Goal: Task Accomplishment & Management: Use online tool/utility

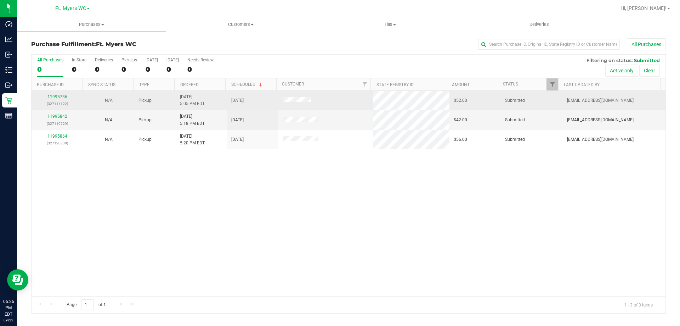
click at [54, 96] on link "11995736" at bounding box center [57, 96] width 20 height 5
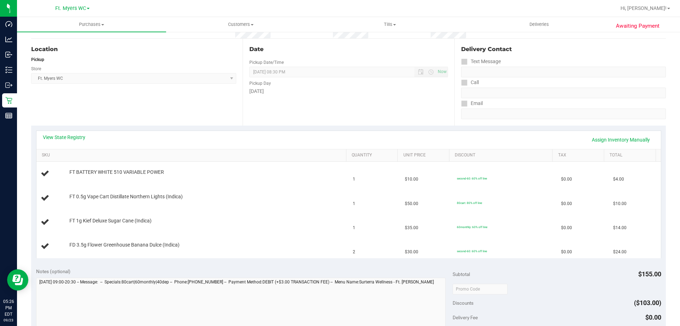
scroll to position [106, 0]
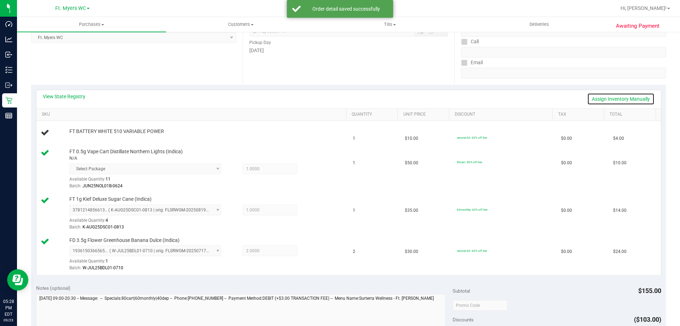
click at [623, 94] on link "Assign Inventory Manually" at bounding box center [621, 99] width 67 height 12
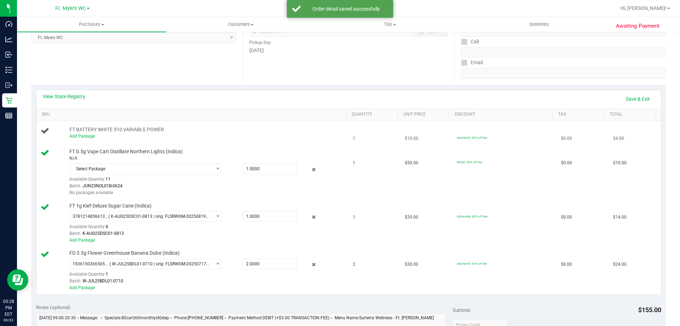
click at [85, 133] on div "Add Package" at bounding box center [206, 136] width 274 height 7
click at [85, 138] on link "Add Package" at bounding box center [82, 136] width 26 height 5
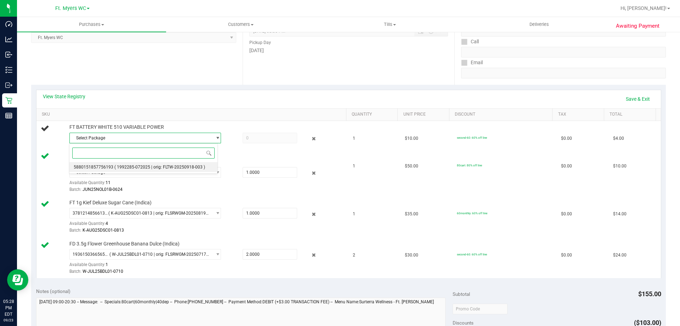
click at [120, 166] on span "( 1992285-072025 | orig: FLTW-20250918-003 )" at bounding box center [159, 166] width 91 height 5
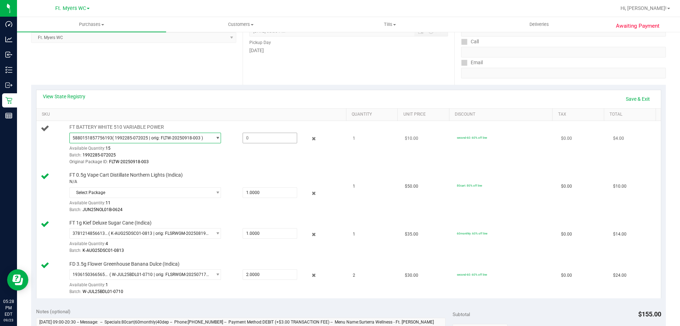
click at [258, 136] on span at bounding box center [270, 138] width 55 height 11
type input "1"
type input "1.0000"
click at [271, 114] on link "SKU" at bounding box center [193, 115] width 302 height 6
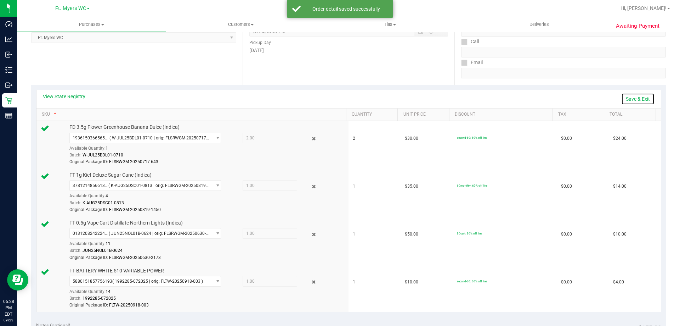
click at [626, 100] on link "Save & Exit" at bounding box center [638, 99] width 33 height 12
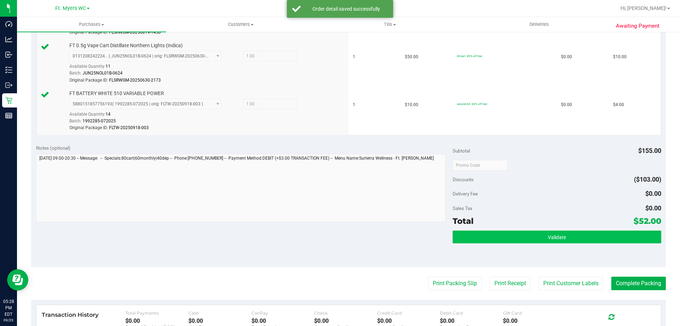
click at [558, 242] on div "Validate" at bounding box center [557, 246] width 208 height 32
click at [558, 242] on button "Validate" at bounding box center [557, 236] width 208 height 13
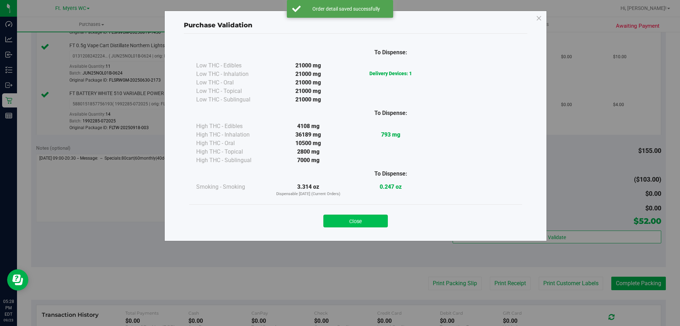
click at [386, 218] on button "Close" at bounding box center [356, 220] width 65 height 13
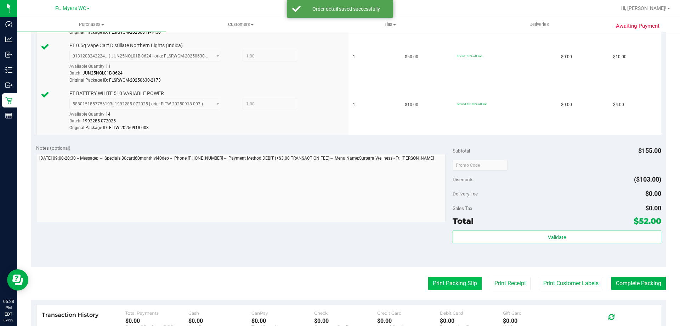
click at [441, 283] on button "Print Packing Slip" at bounding box center [455, 282] width 54 height 13
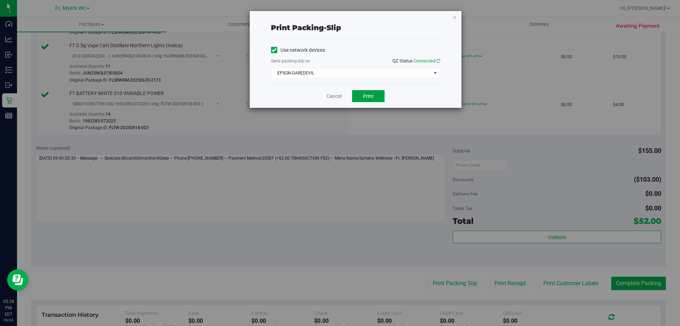
click at [366, 97] on span "Print" at bounding box center [368, 96] width 11 height 6
click at [338, 98] on link "Cancel" at bounding box center [334, 96] width 15 height 7
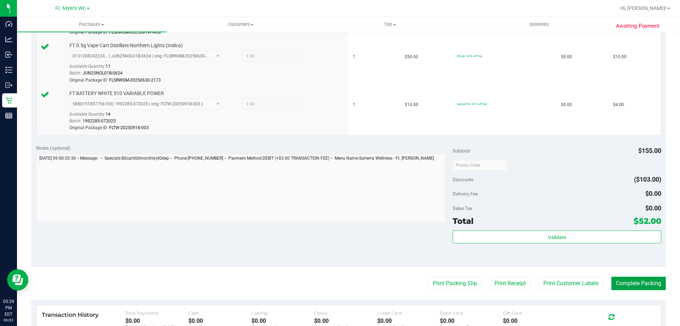
click at [625, 284] on button "Complete Packing" at bounding box center [639, 282] width 55 height 13
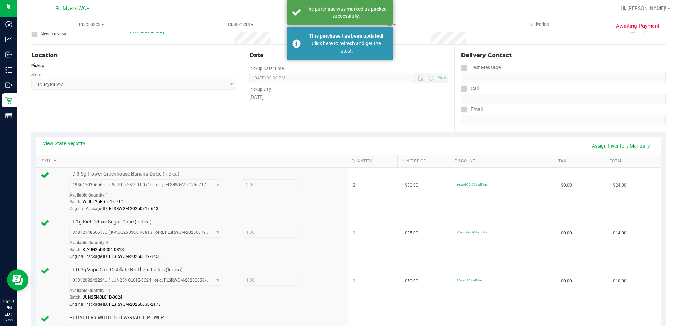
scroll to position [35, 0]
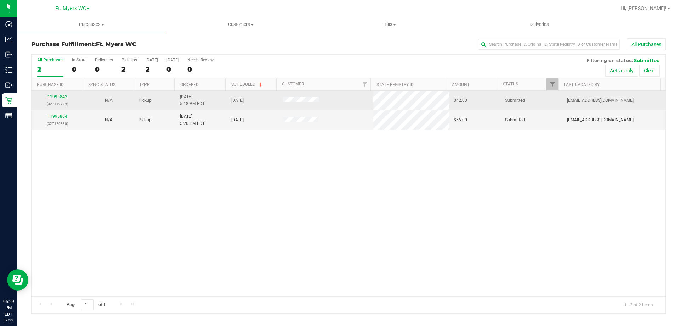
click at [66, 94] on link "11995842" at bounding box center [57, 96] width 20 height 5
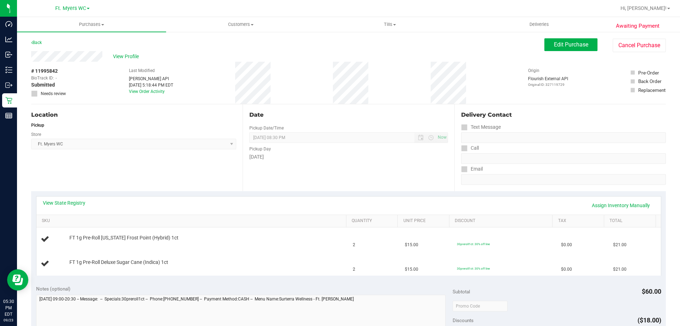
click at [44, 41] on div "Back Edit Purchase Cancel Purchase" at bounding box center [348, 44] width 635 height 13
click at [39, 45] on link "Back" at bounding box center [36, 42] width 11 height 5
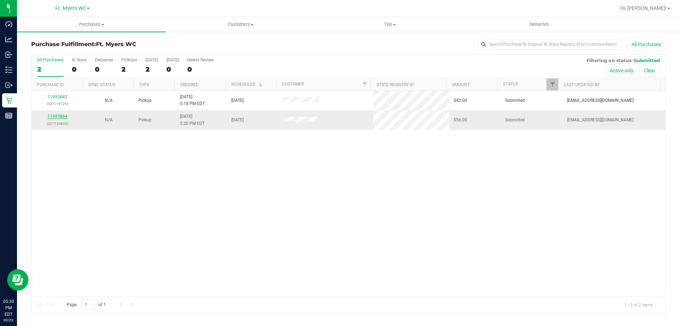
click at [66, 118] on link "11995864" at bounding box center [57, 116] width 20 height 5
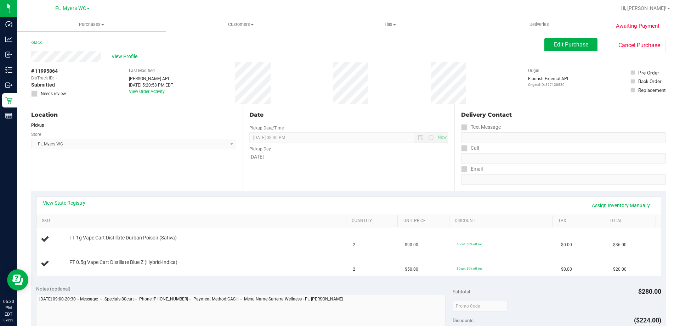
click at [119, 56] on span "View Profile" at bounding box center [126, 56] width 28 height 7
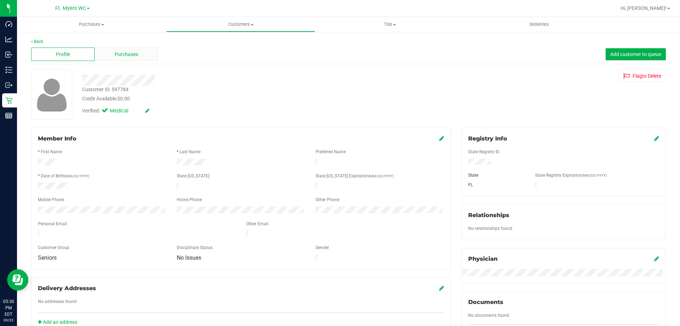
click at [110, 54] on div "Purchases" at bounding box center [126, 53] width 63 height 13
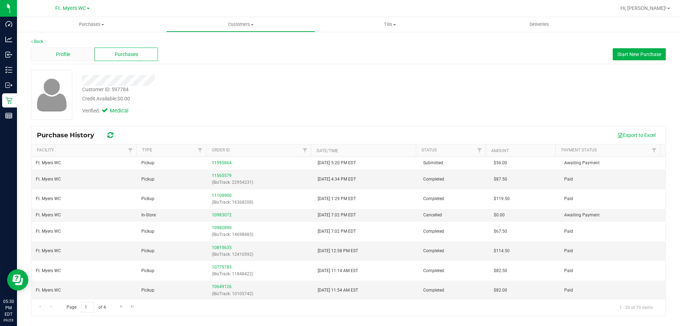
click at [77, 60] on div "Profile" at bounding box center [62, 53] width 63 height 13
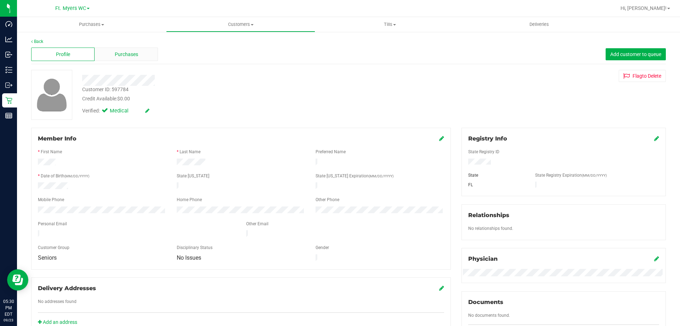
click at [112, 56] on div "Purchases" at bounding box center [126, 53] width 63 height 13
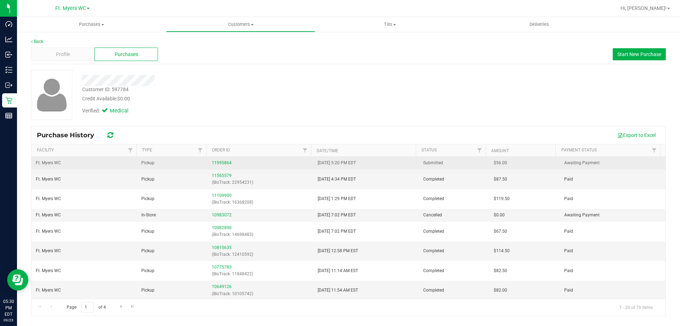
click at [215, 165] on div "11995864" at bounding box center [260, 162] width 97 height 7
click at [217, 162] on link "11995864" at bounding box center [222, 162] width 20 height 5
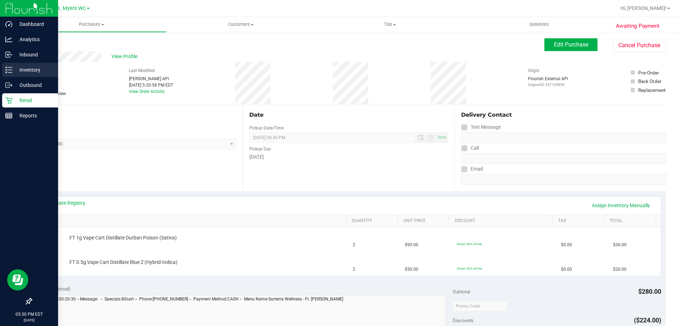
click at [13, 71] on p "Inventory" at bounding box center [33, 70] width 43 height 9
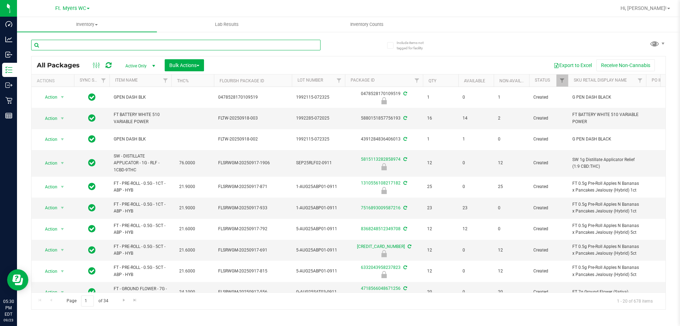
click at [99, 44] on input "text" at bounding box center [176, 45] width 290 height 11
type input "dsc"
